Goal: Check status: Check status

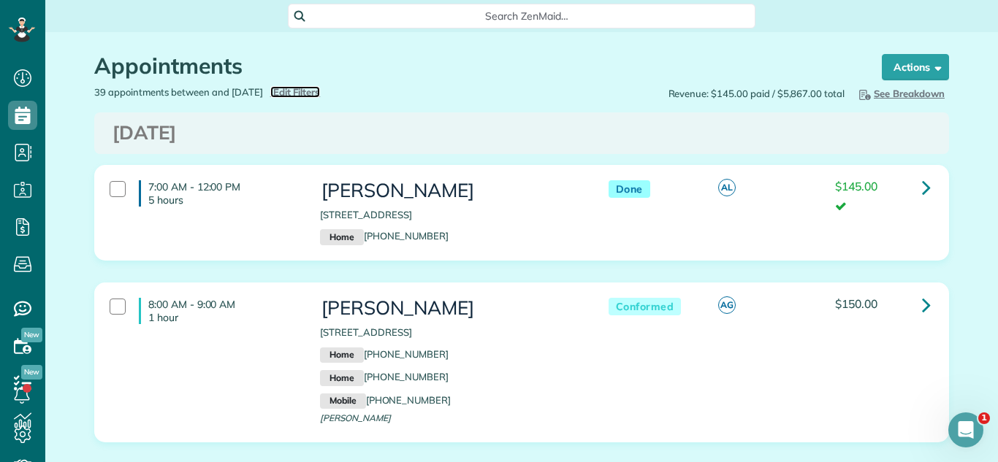
click at [318, 96] on span "Edit Filters" at bounding box center [296, 92] width 47 height 12
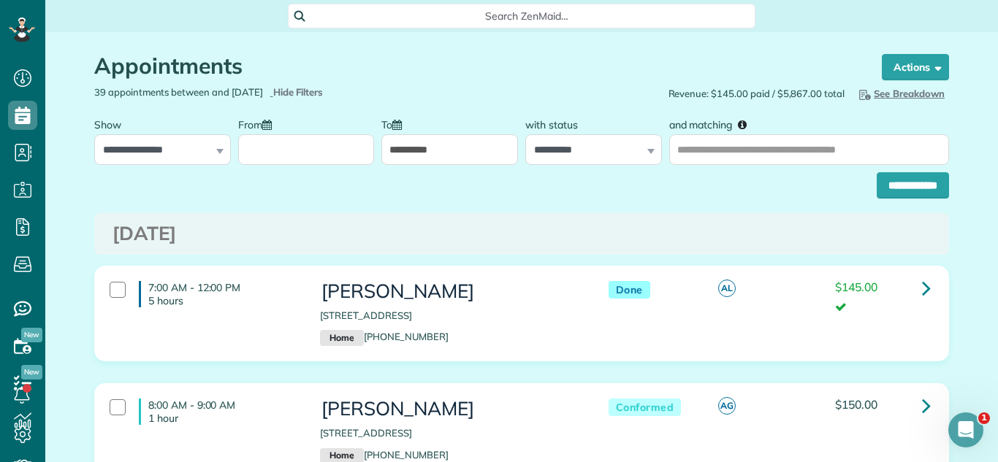
click at [281, 159] on input "From" at bounding box center [306, 149] width 137 height 31
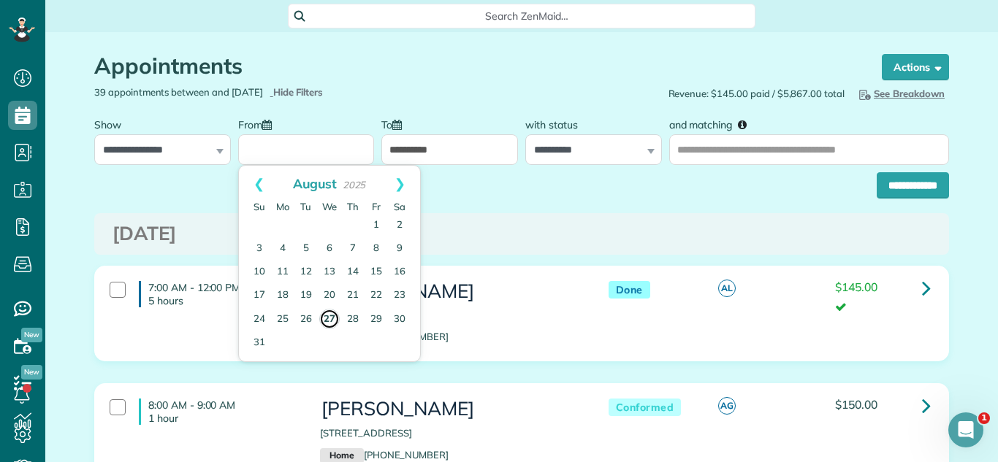
click at [330, 322] on link "27" at bounding box center [329, 319] width 20 height 20
type input "**********"
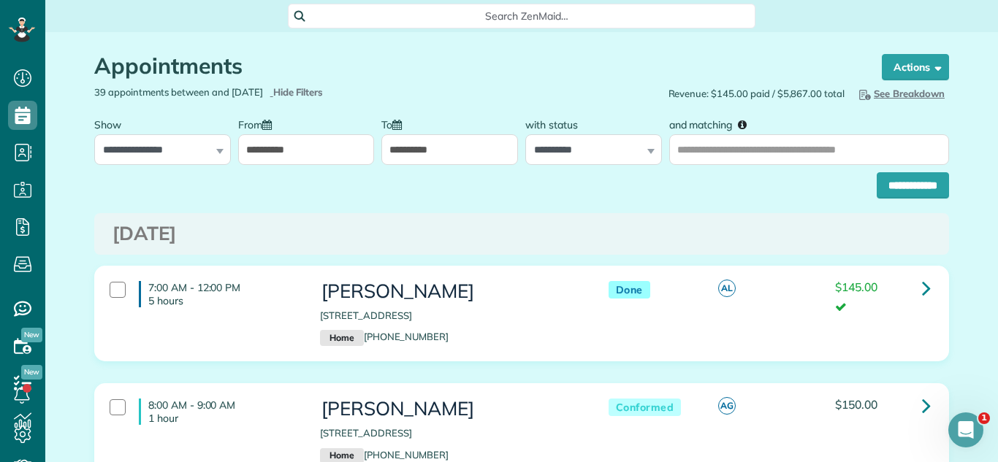
click at [424, 146] on input "**********" at bounding box center [449, 149] width 137 height 31
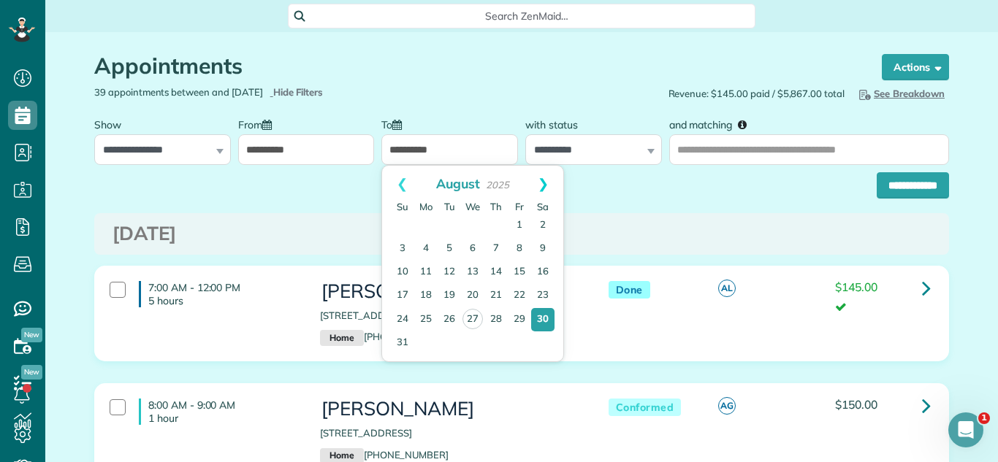
click at [545, 177] on link "Next" at bounding box center [543, 184] width 40 height 37
click at [477, 216] on link "3" at bounding box center [472, 225] width 23 height 23
type input "**********"
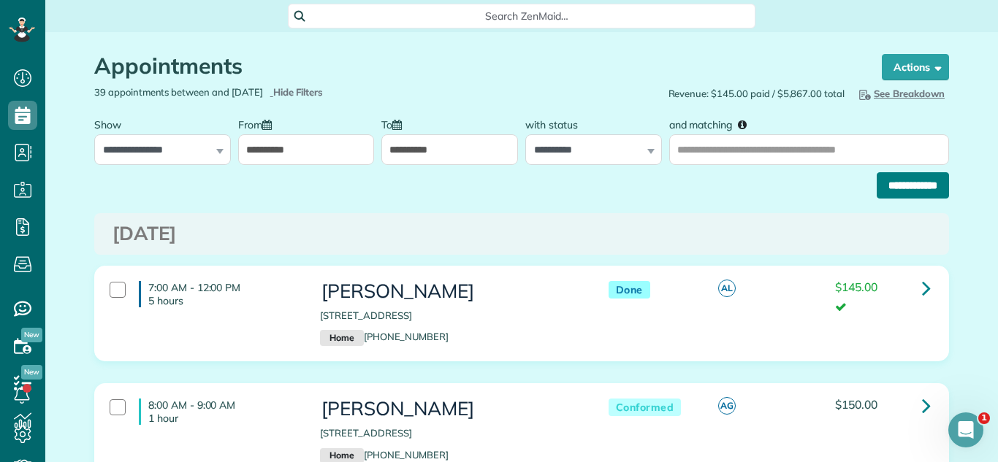
click at [894, 188] on input "**********" at bounding box center [912, 185] width 72 height 26
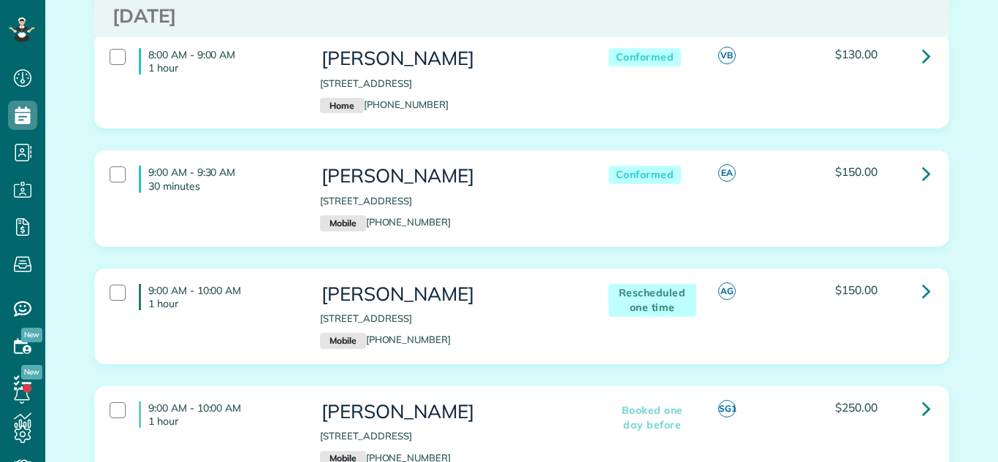
scroll to position [367, 0]
click at [924, 171] on icon at bounding box center [926, 174] width 9 height 26
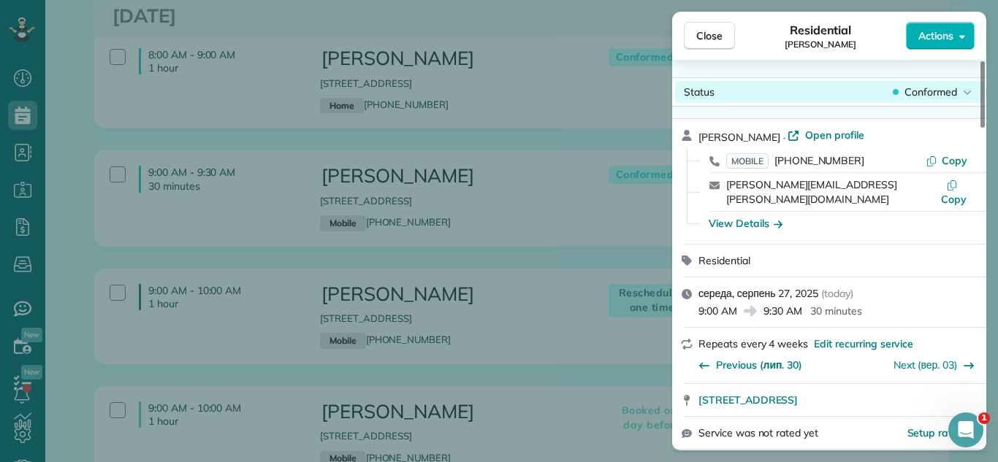
click at [934, 96] on span "Conformed" at bounding box center [930, 92] width 53 height 15
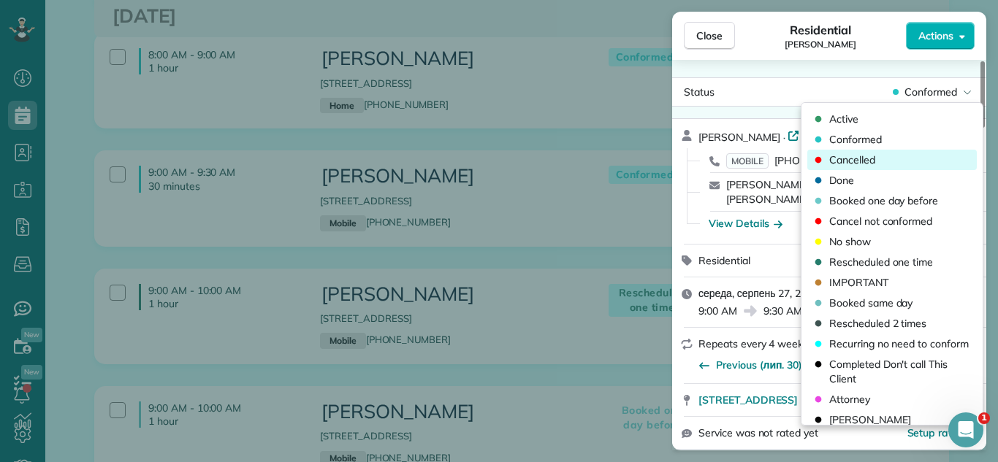
click at [881, 160] on div "Cancelled" at bounding box center [891, 160] width 169 height 20
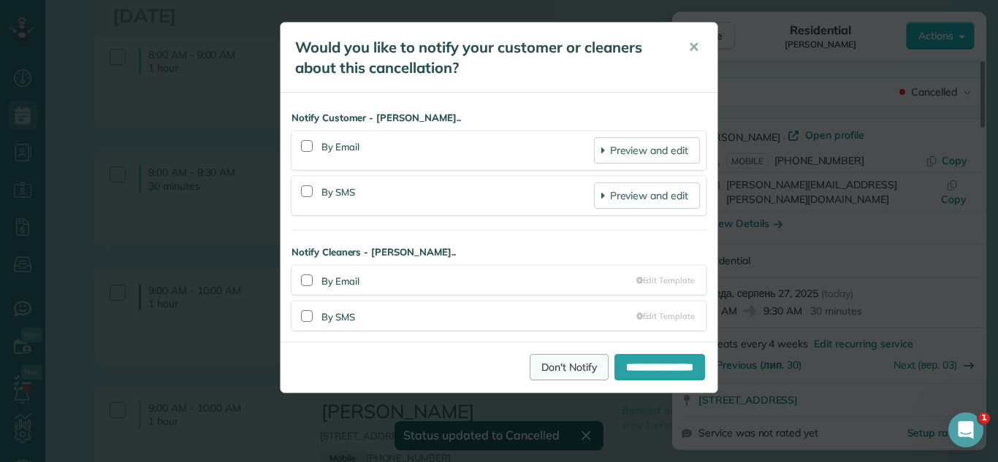
click at [548, 372] on link "Don't Notify" at bounding box center [568, 367] width 79 height 26
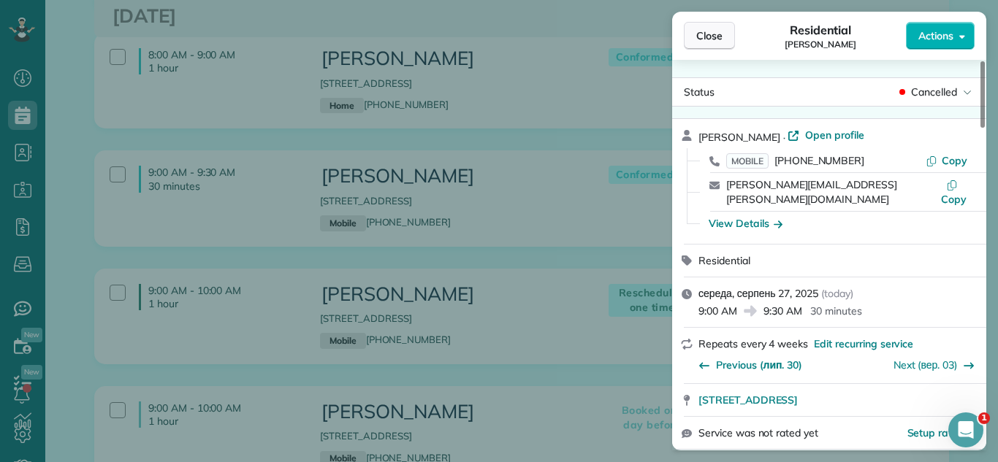
click at [716, 39] on span "Close" at bounding box center [709, 35] width 26 height 15
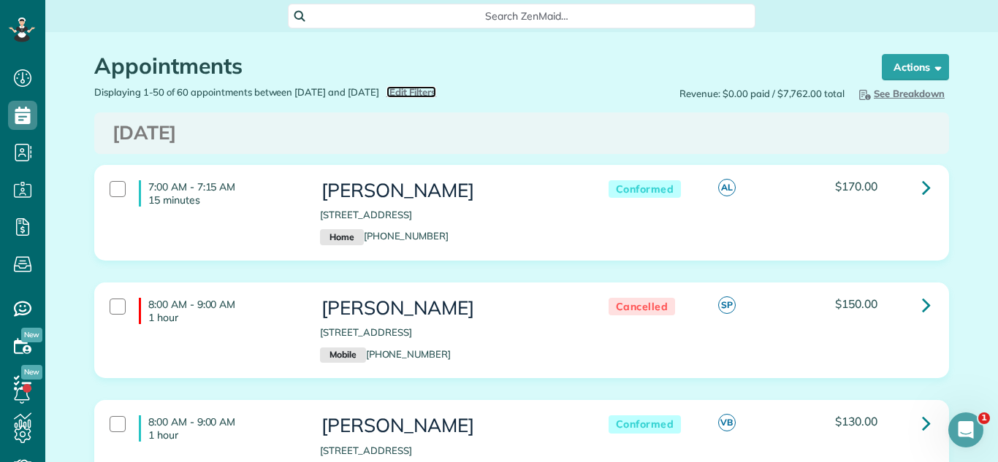
click at [437, 87] on span "Edit Filters" at bounding box center [412, 92] width 47 height 12
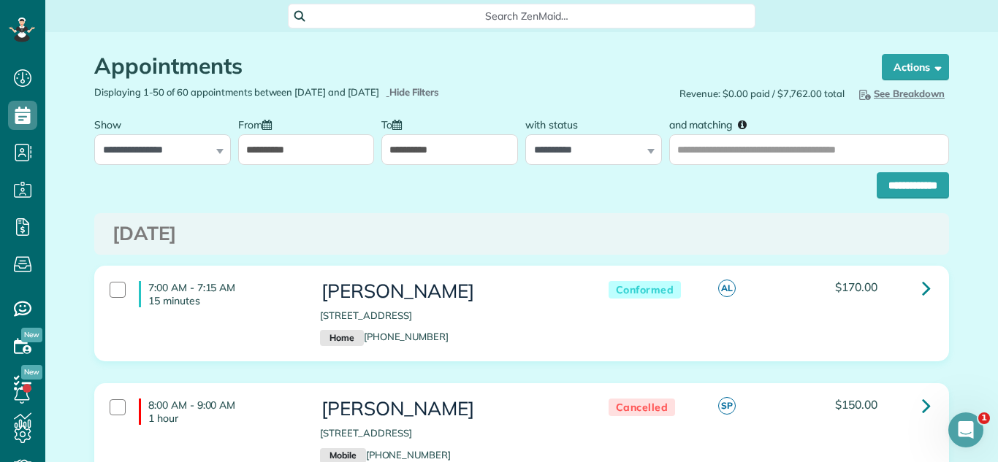
click at [437, 159] on input "**********" at bounding box center [449, 149] width 137 height 31
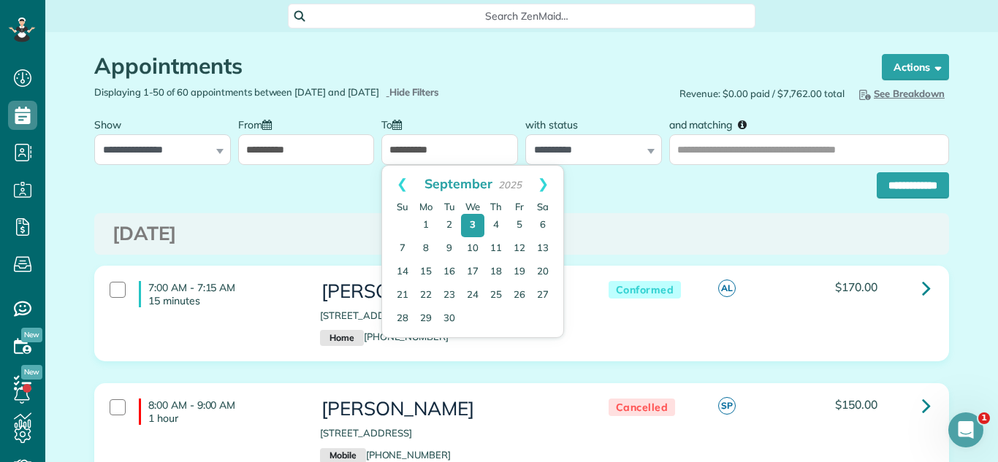
click at [678, 239] on h3 "[DATE]" at bounding box center [521, 233] width 818 height 21
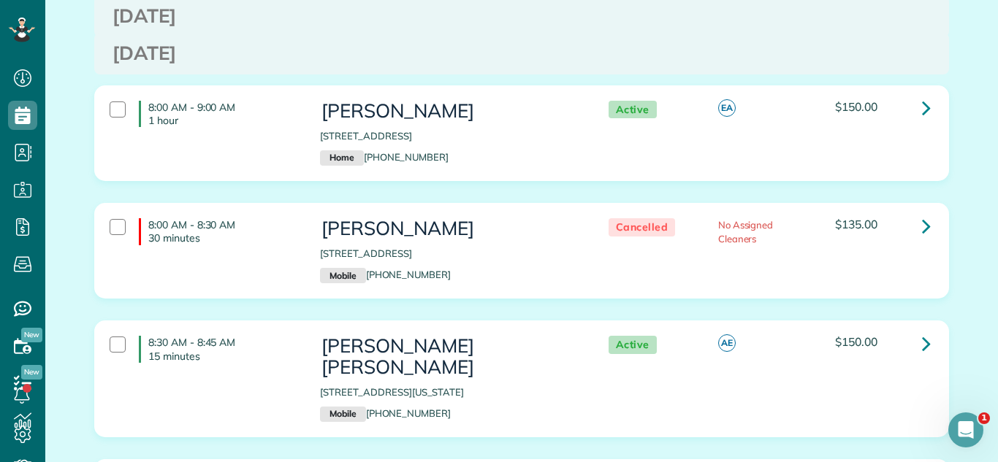
scroll to position [976, 0]
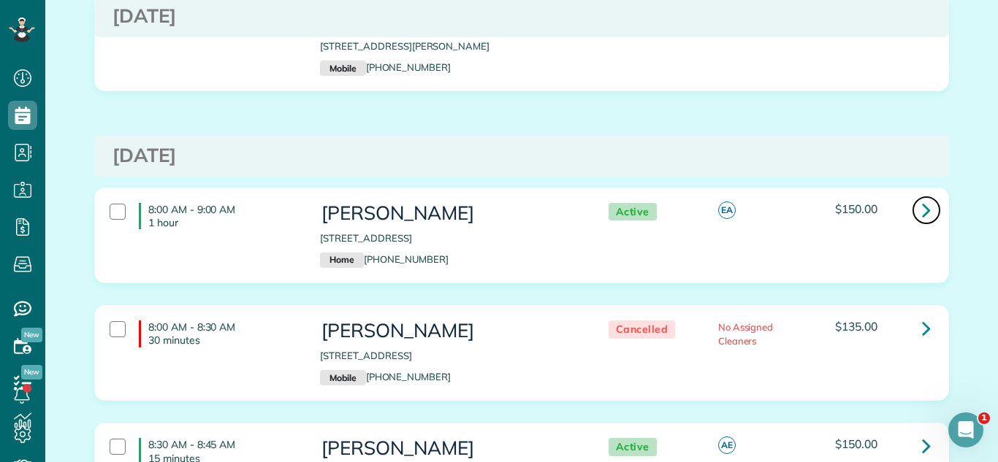
click at [919, 208] on link at bounding box center [925, 210] width 29 height 29
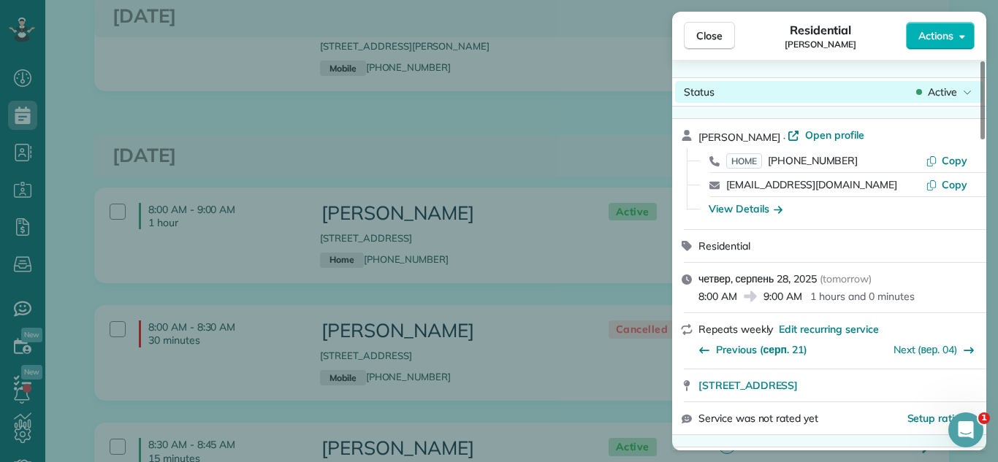
click at [913, 95] on div "Active" at bounding box center [943, 92] width 61 height 15
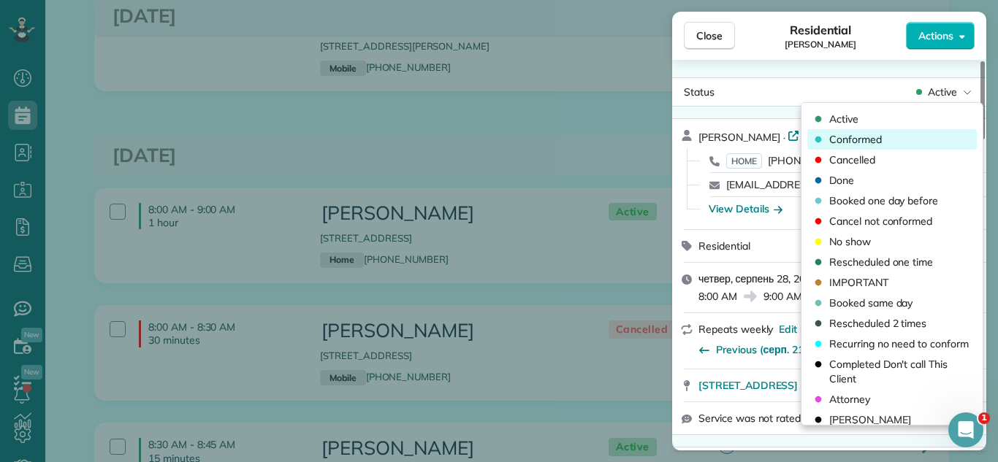
click at [889, 141] on div "Conformed" at bounding box center [891, 139] width 169 height 20
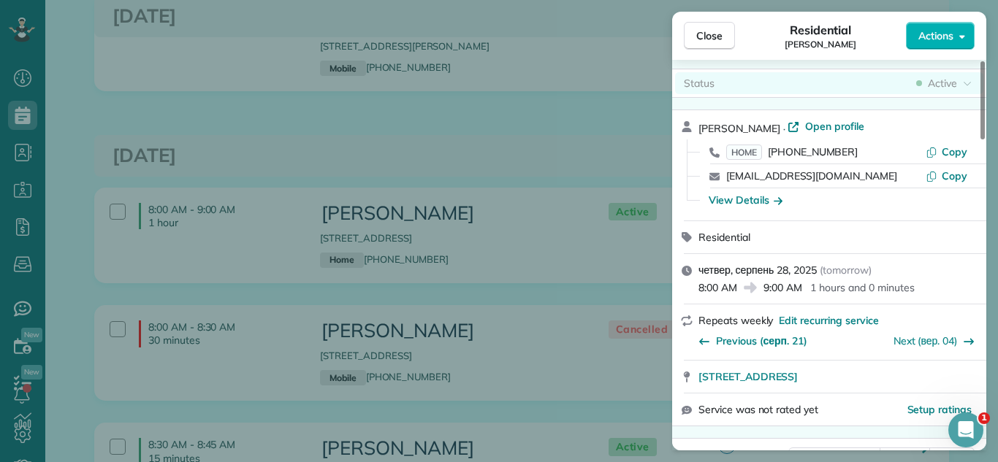
scroll to position [23, 0]
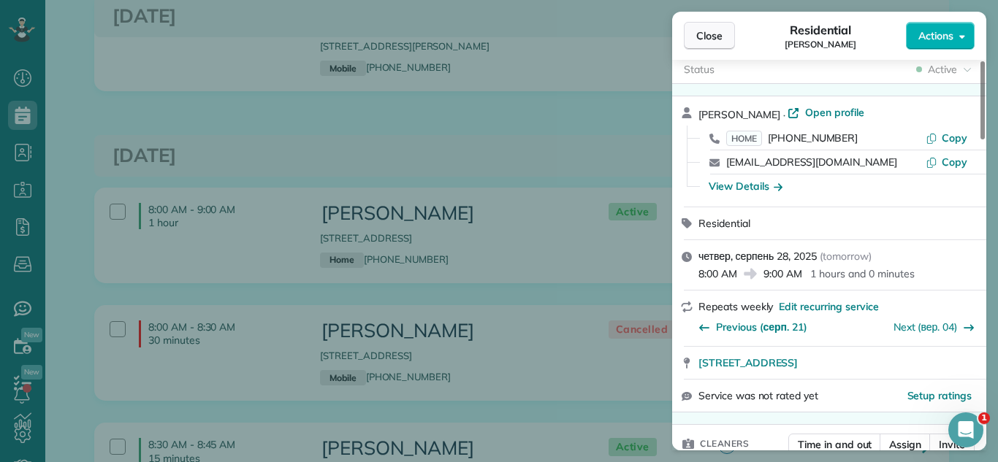
click at [705, 31] on span "Close" at bounding box center [709, 35] width 26 height 15
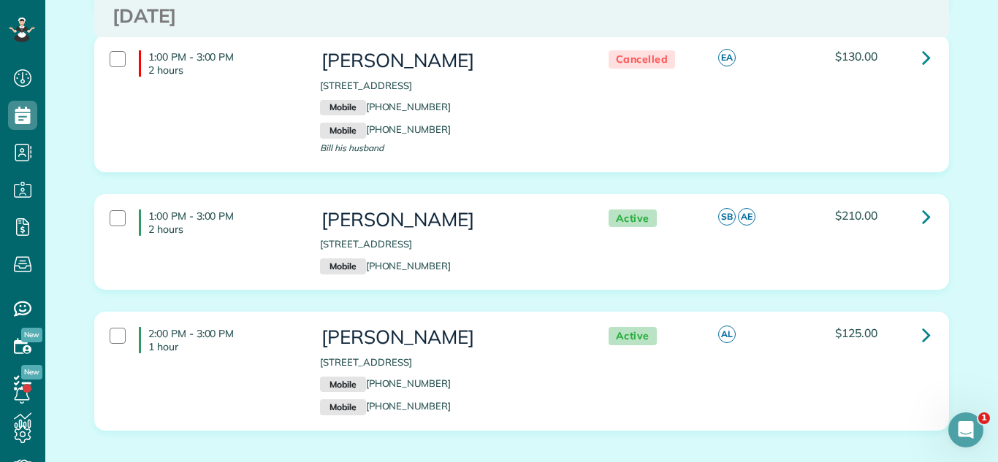
scroll to position [2269, 0]
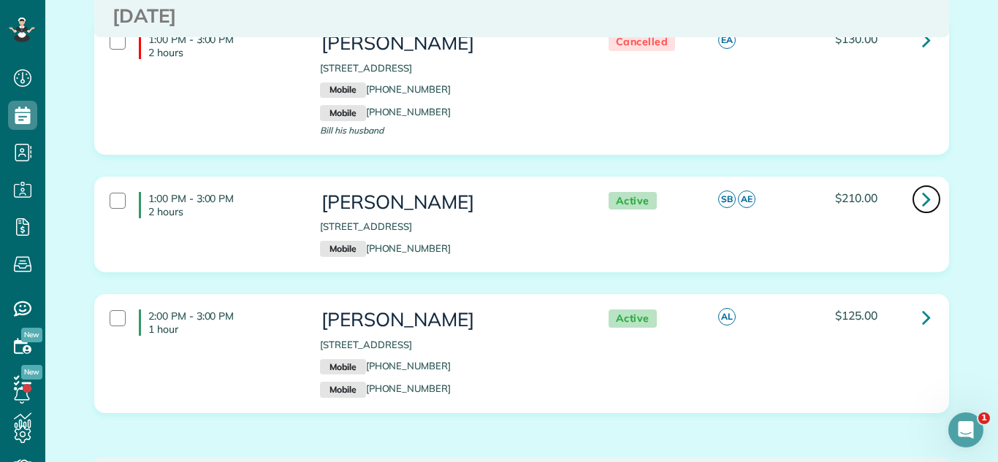
click at [920, 185] on link at bounding box center [925, 199] width 29 height 29
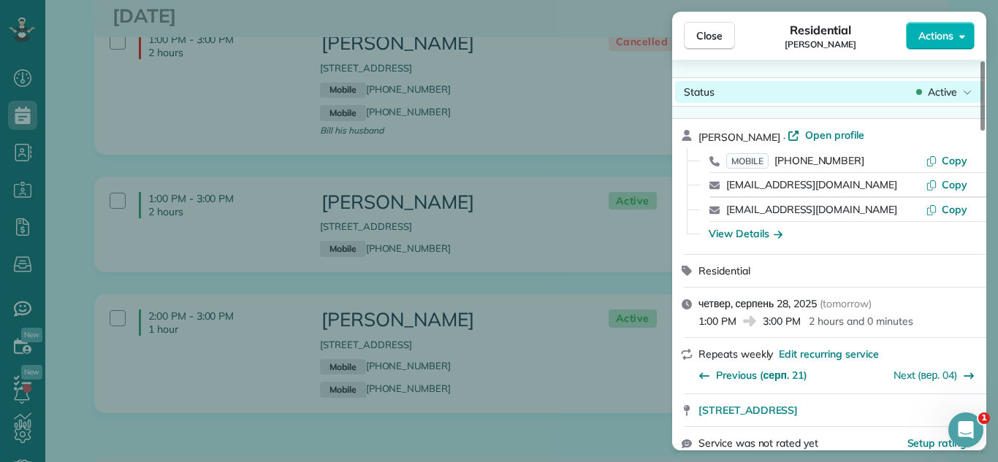
click at [952, 91] on span "Active" at bounding box center [941, 92] width 29 height 15
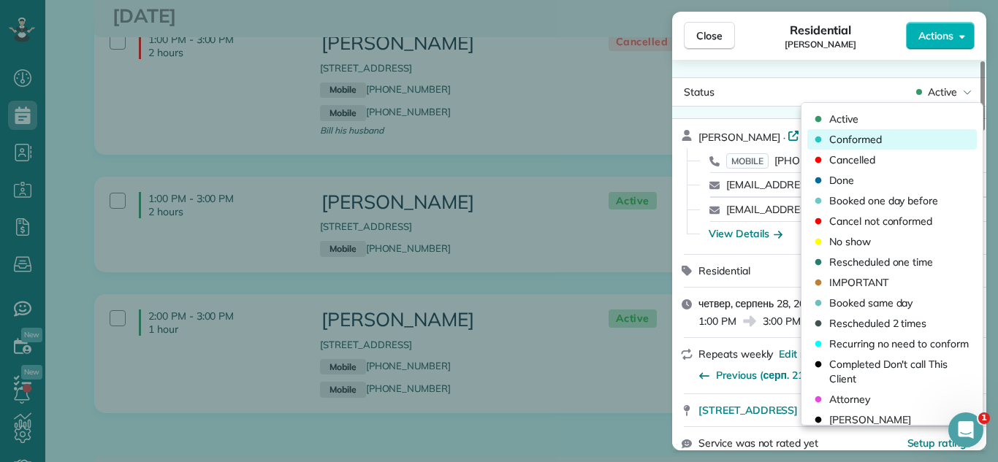
click at [901, 139] on div "Conformed" at bounding box center [891, 139] width 169 height 20
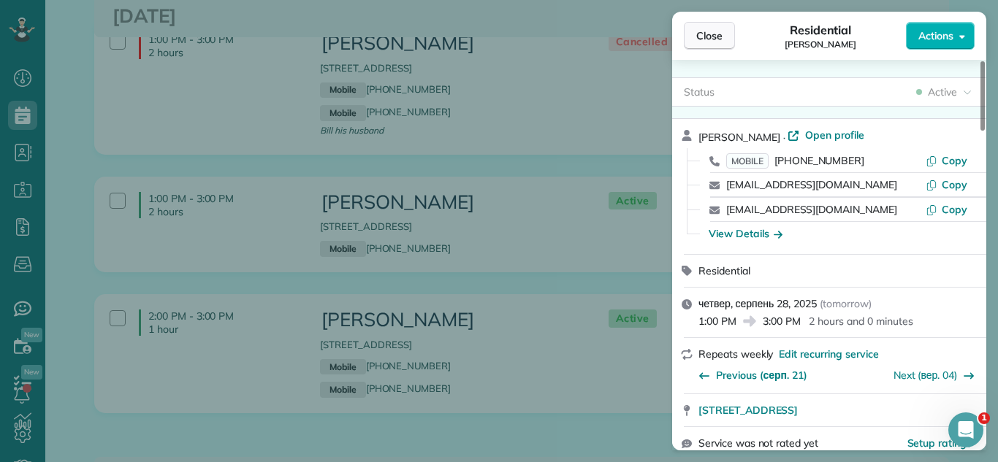
click at [697, 38] on span "Close" at bounding box center [709, 35] width 26 height 15
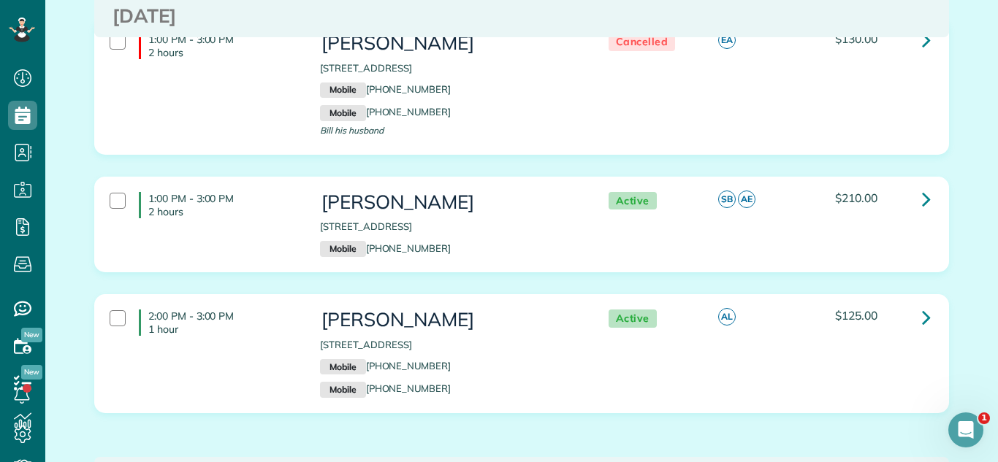
click at [697, 38] on div "1:00 PM - 3:00 PM 2 hours [PERSON_NAME] [STREET_ADDRESS] Mobile [PHONE_NUMBER] …" at bounding box center [520, 86] width 842 height 121
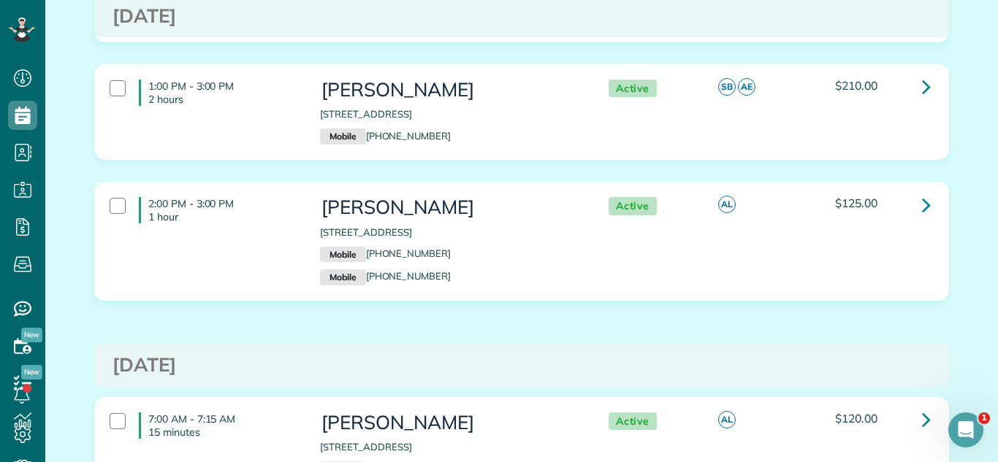
scroll to position [2424, 0]
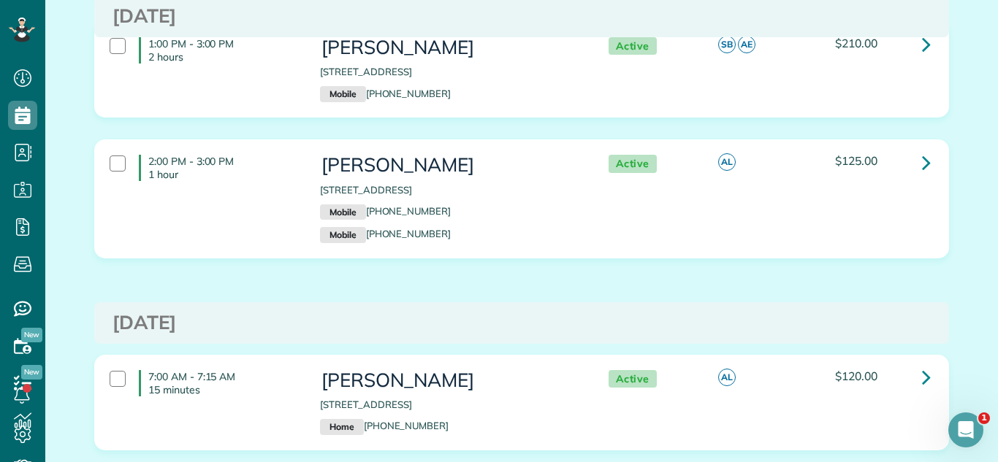
drag, startPoint x: 313, startPoint y: 162, endPoint x: 540, endPoint y: 172, distance: 227.3
click at [545, 168] on div "[PERSON_NAME] [STREET_ADDRESS] Mobile [PHONE_NUMBER] Mobile [PHONE_NUMBER]" at bounding box center [449, 199] width 280 height 103
click at [520, 140] on div "2:00 PM - 3:00 PM 1 hour [PERSON_NAME] [STREET_ADDRESS] Mobile [PHONE_NUMBER] M…" at bounding box center [521, 199] width 853 height 118
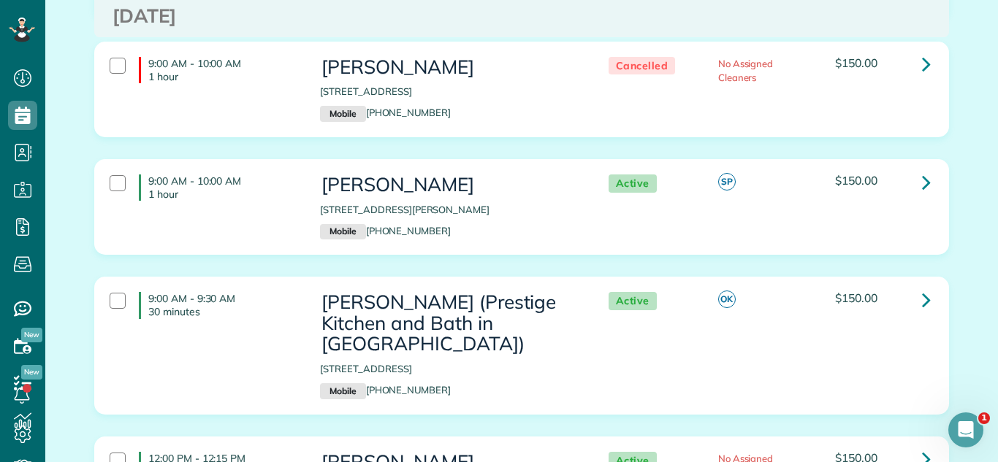
scroll to position [1737, 0]
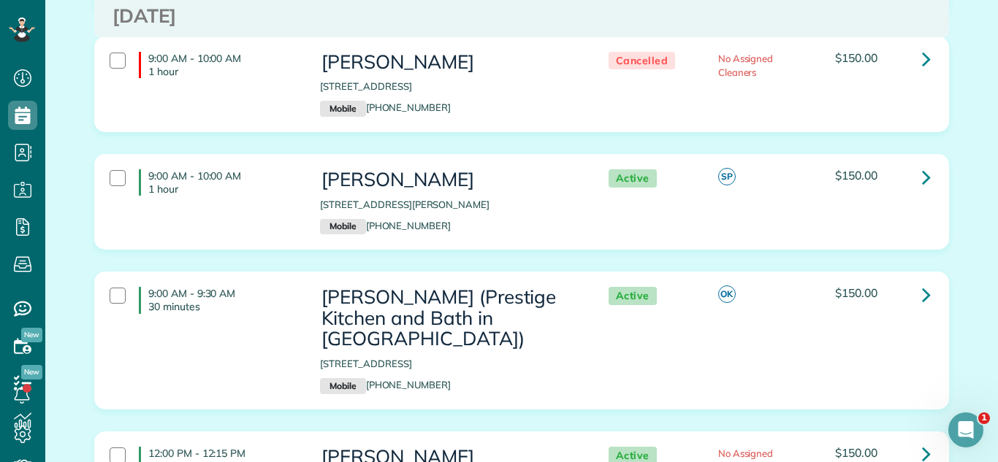
drag, startPoint x: 315, startPoint y: 338, endPoint x: 548, endPoint y: 342, distance: 233.0
click at [548, 342] on div "[PERSON_NAME] (Prestige Kitchen and Bath in [GEOGRAPHIC_DATA]) [STREET_ADDRESS]…" at bounding box center [449, 340] width 280 height 121
copy p "[STREET_ADDRESS]"
click at [926, 282] on icon at bounding box center [926, 295] width 9 height 26
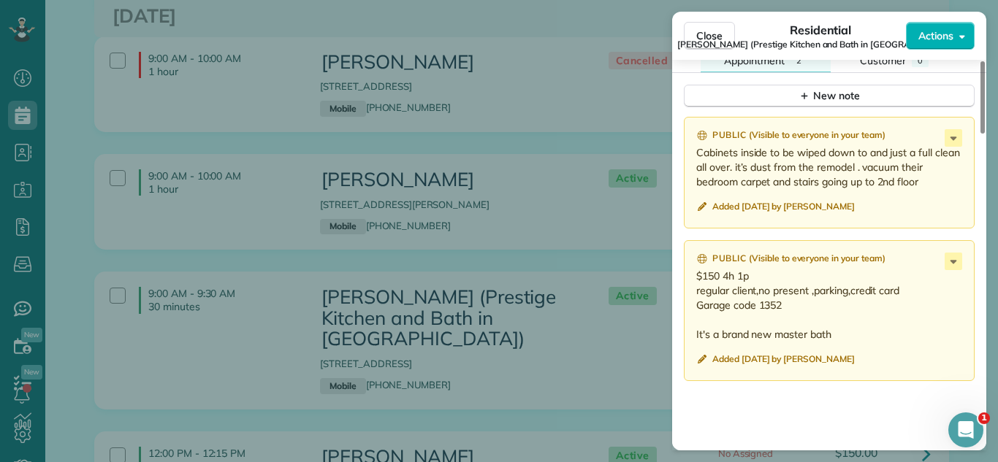
scroll to position [1460, 0]
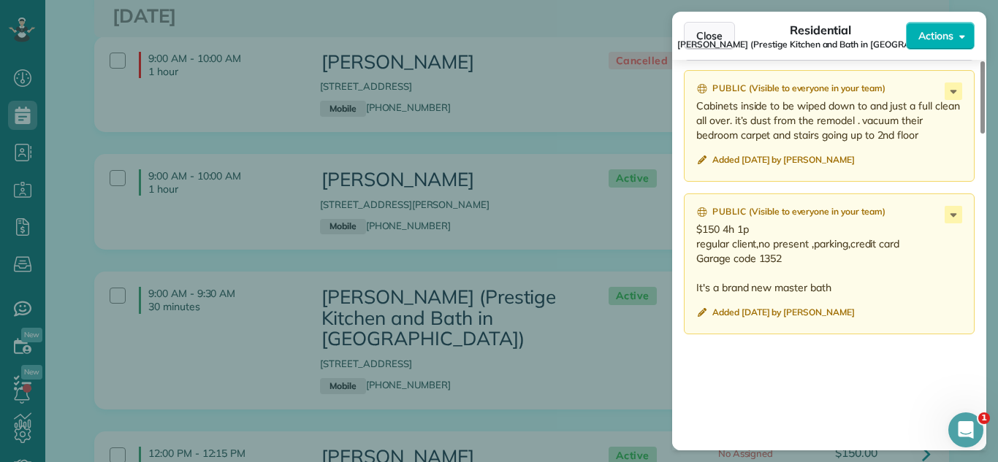
click at [711, 31] on span "Close" at bounding box center [709, 35] width 26 height 15
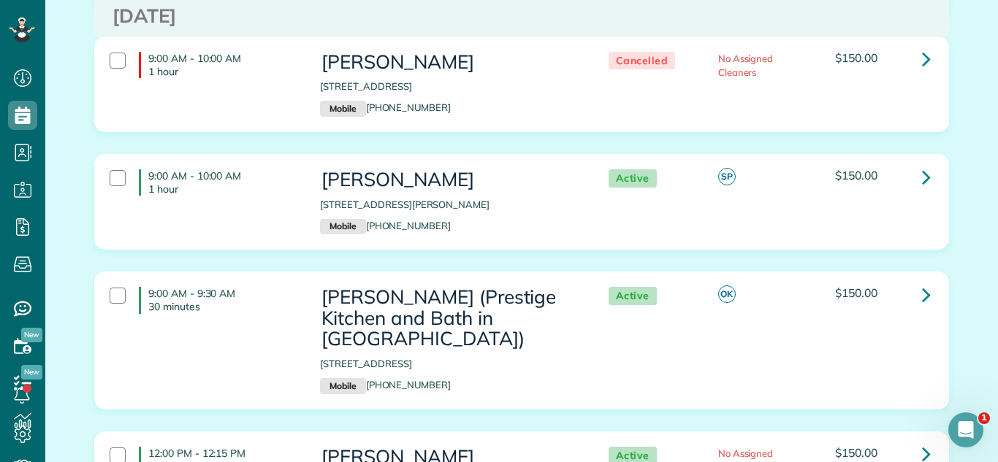
click at [427, 237] on div "9:00 AM - 10:00 AM 1 hour [PERSON_NAME] [STREET_ADDRESS][PERSON_NAME] Mobile [P…" at bounding box center [521, 213] width 876 height 118
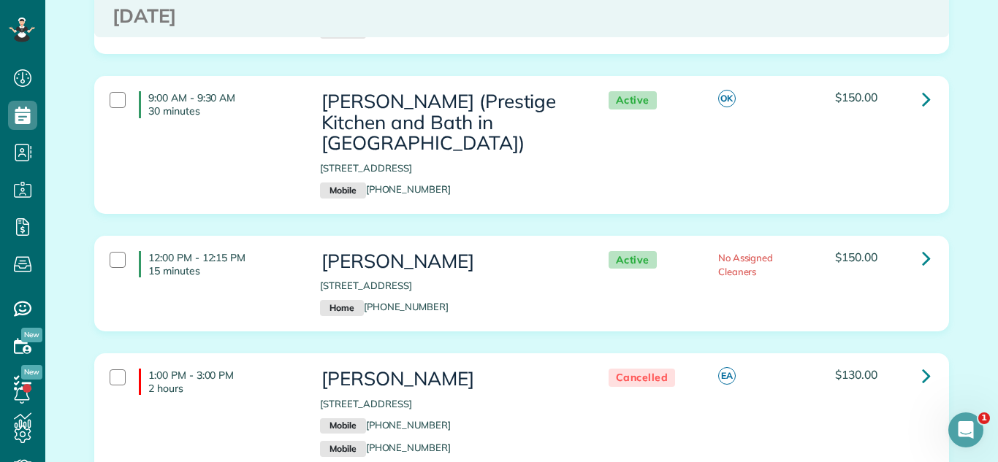
scroll to position [1929, 0]
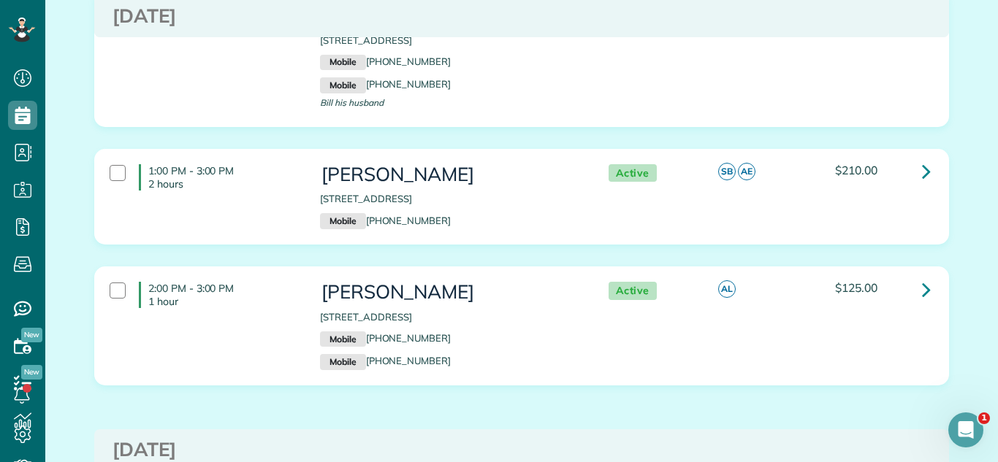
scroll to position [2332, 0]
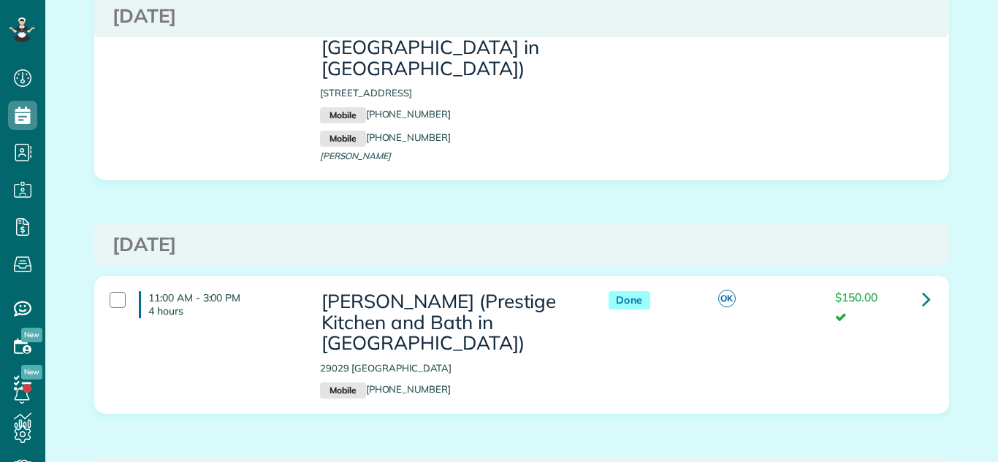
scroll to position [3478, 0]
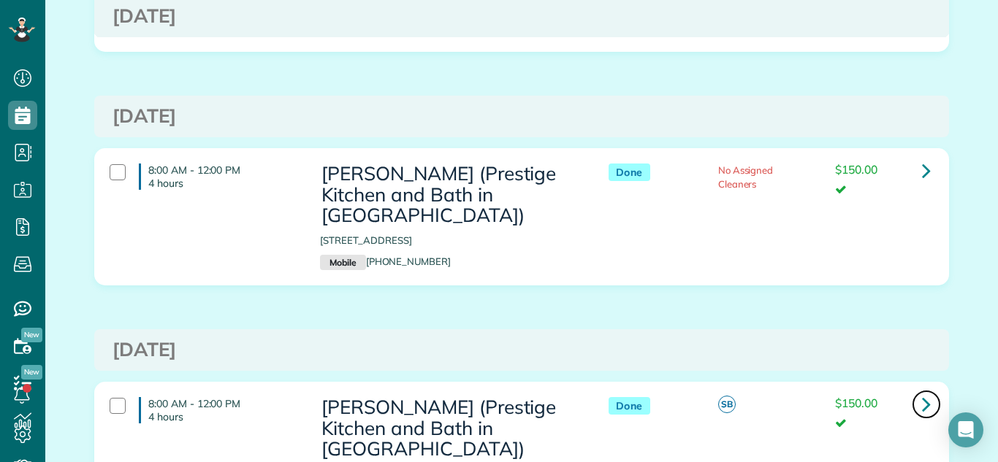
click at [927, 391] on icon at bounding box center [926, 404] width 9 height 26
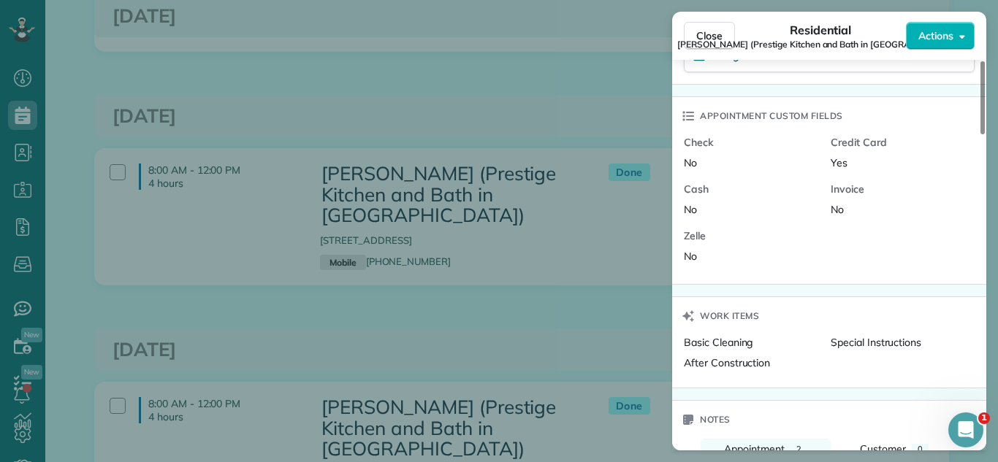
scroll to position [1014, 0]
